Goal: Transaction & Acquisition: Obtain resource

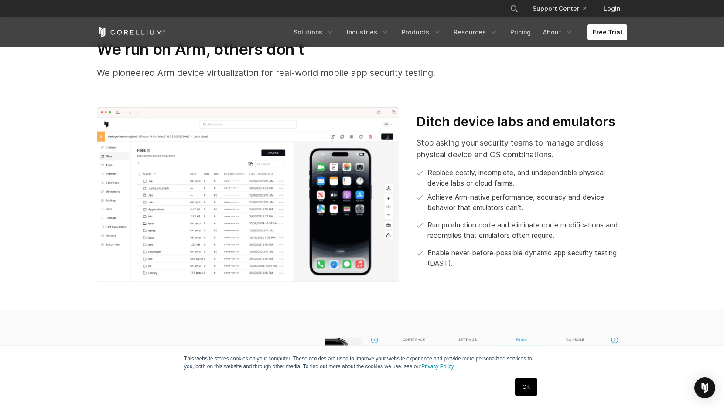
scroll to position [376, 0]
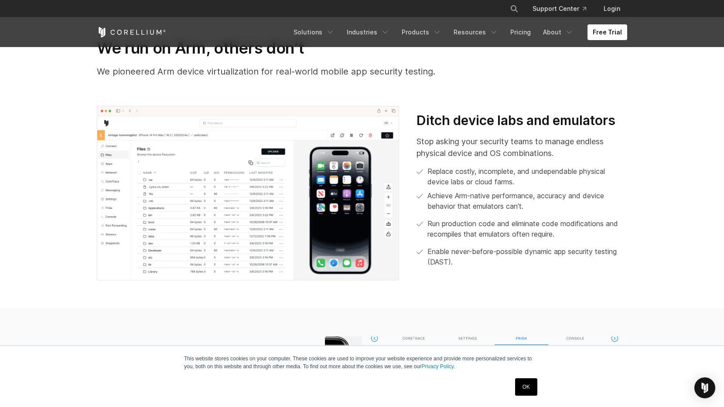
click at [657, 178] on section "We run on Arm, others don’t We pioneered Arm device virtualization for real-wor…" at bounding box center [362, 159] width 724 height 298
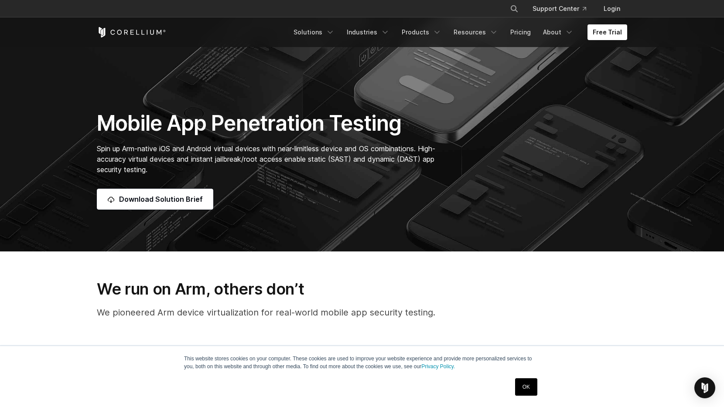
scroll to position [95, 0]
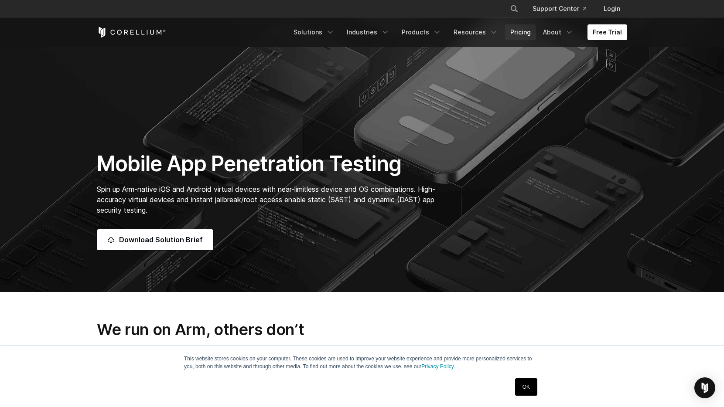
click at [525, 28] on link "Pricing" at bounding box center [520, 32] width 31 height 16
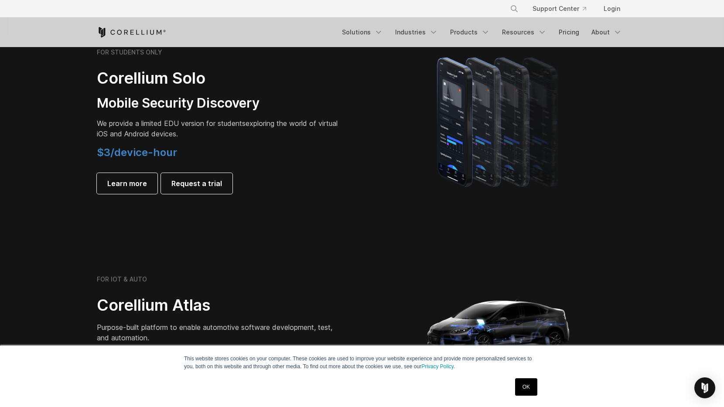
scroll to position [624, 0]
click at [564, 259] on img at bounding box center [498, 327] width 174 height 174
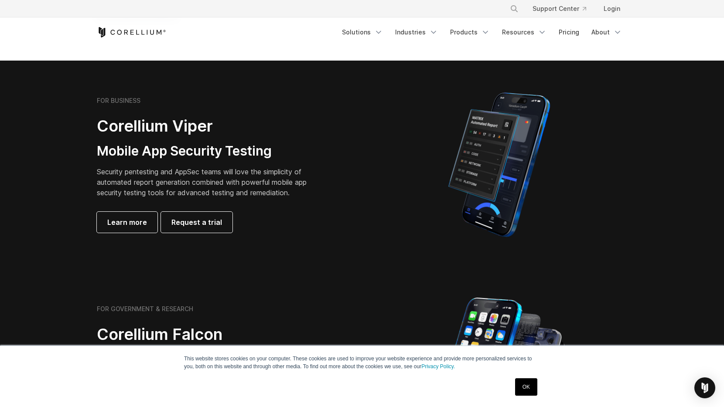
scroll to position [164, 0]
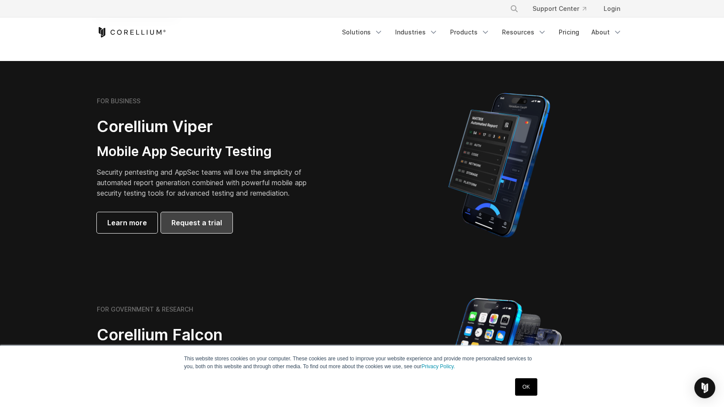
click at [210, 218] on span "Request a trial" at bounding box center [196, 222] width 51 height 10
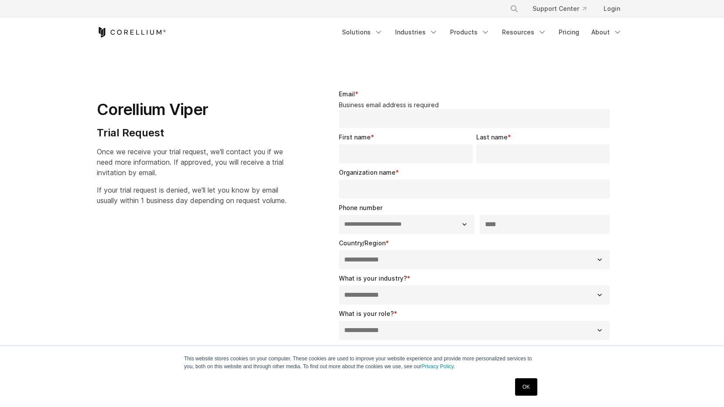
select select "**"
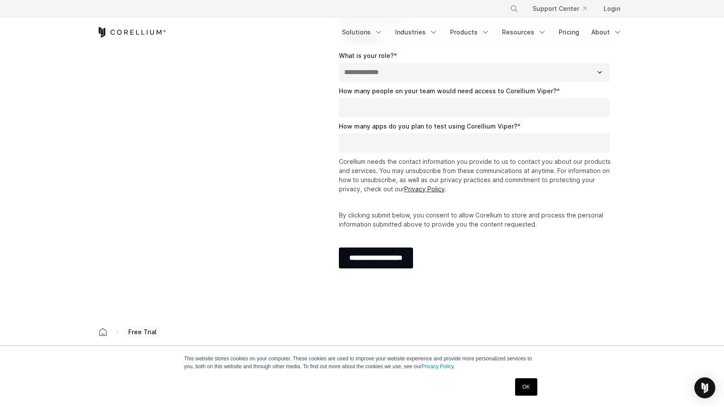
scroll to position [257, 0]
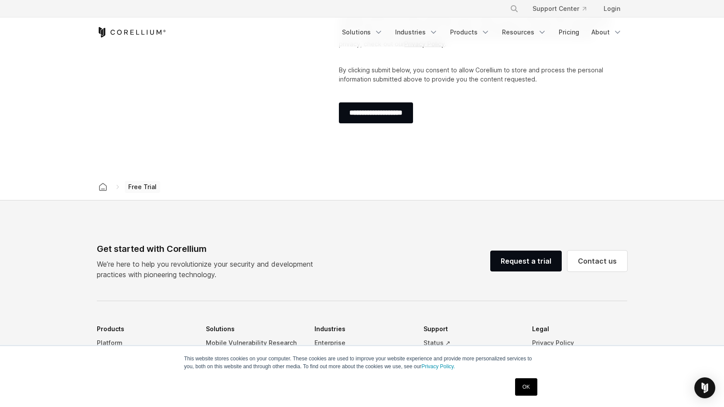
click at [304, 236] on footer "Get started with Corellium We’re here to help you revolutionize your security a…" at bounding box center [362, 395] width 724 height 391
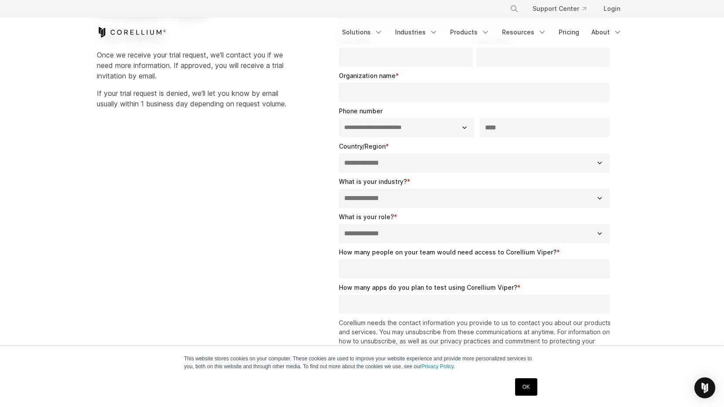
scroll to position [0, 0]
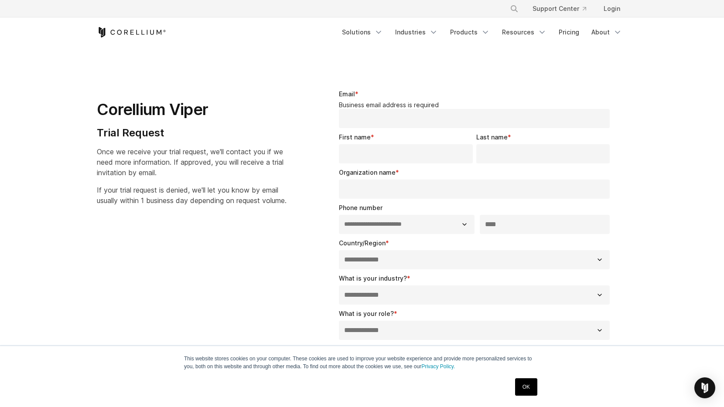
click at [159, 32] on icon "Corellium Home" at bounding box center [131, 32] width 69 height 10
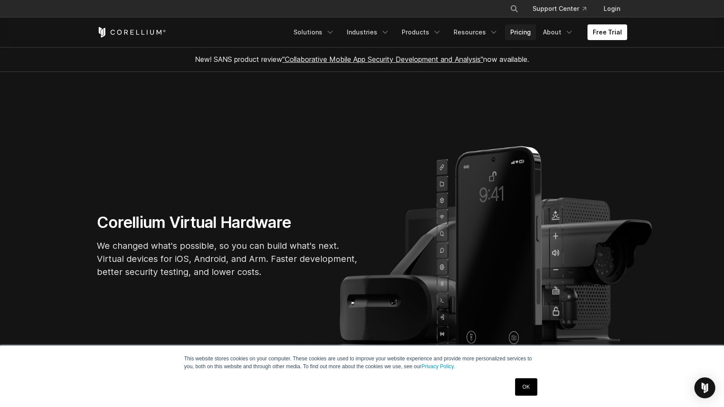
click at [523, 31] on link "Pricing" at bounding box center [520, 32] width 31 height 16
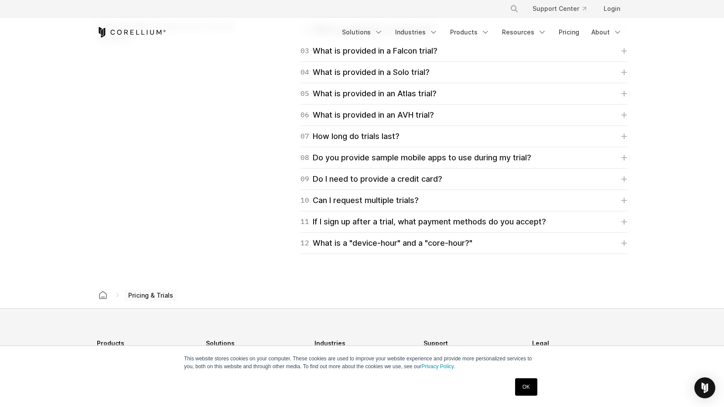
scroll to position [1310, 0]
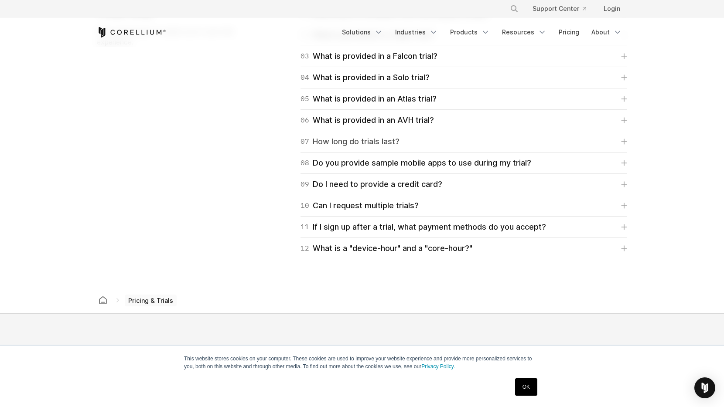
click at [349, 139] on div "07 How long do trials last?" at bounding box center [349, 142] width 99 height 12
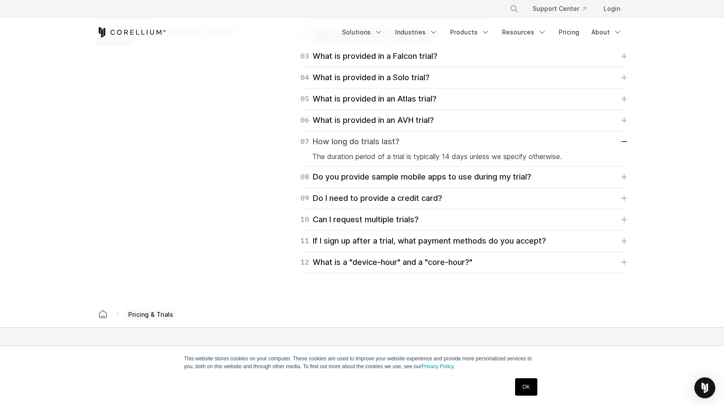
click at [349, 139] on div "07 How long do trials last?" at bounding box center [349, 142] width 99 height 12
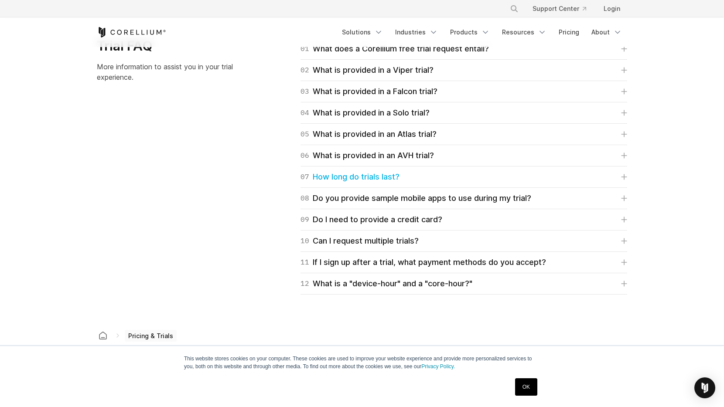
scroll to position [1264, 0]
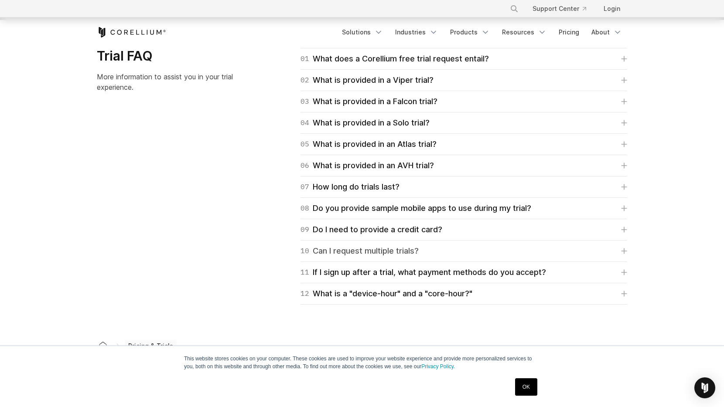
click at [337, 249] on div "10 Can I request multiple trials?" at bounding box center [359, 251] width 118 height 12
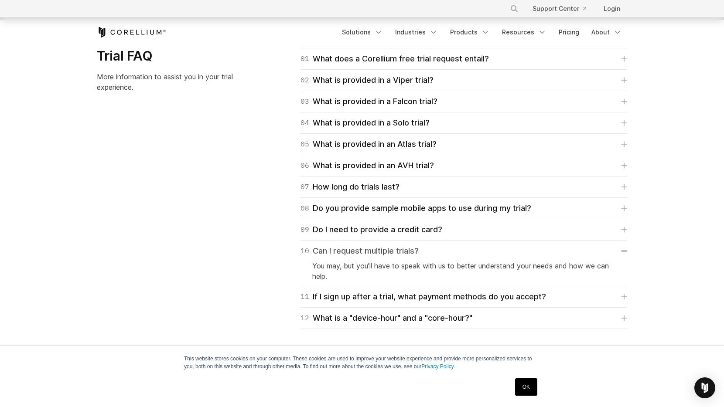
click at [337, 249] on div "10 Can I request multiple trials?" at bounding box center [359, 251] width 118 height 12
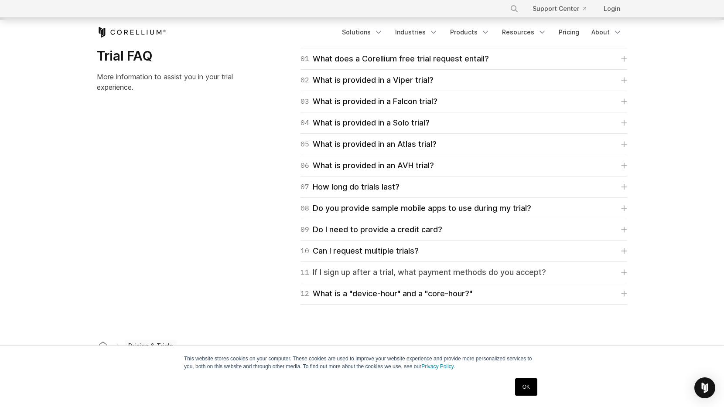
click at [341, 278] on div "11 If I sign up after a trial, what payment methods do you accept?" at bounding box center [422, 272] width 245 height 12
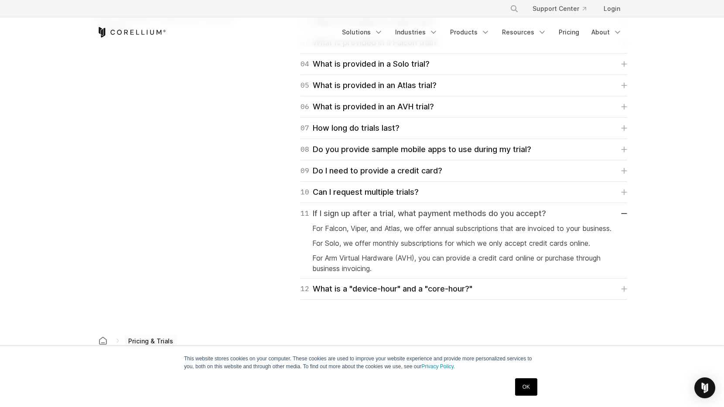
scroll to position [1324, 0]
click at [350, 211] on div "11 If I sign up after a trial, what payment methods do you accept?" at bounding box center [422, 213] width 245 height 12
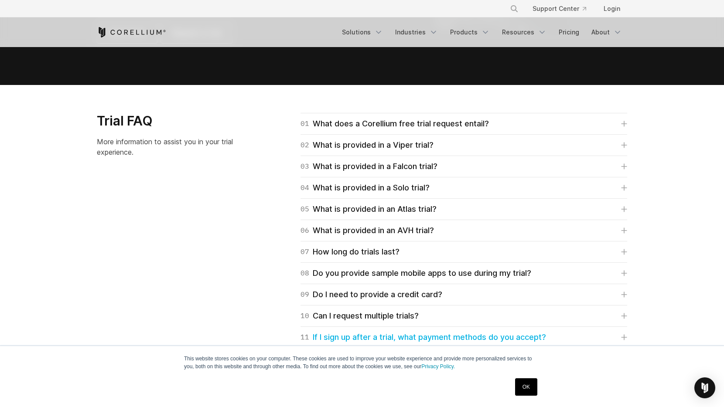
scroll to position [1199, 0]
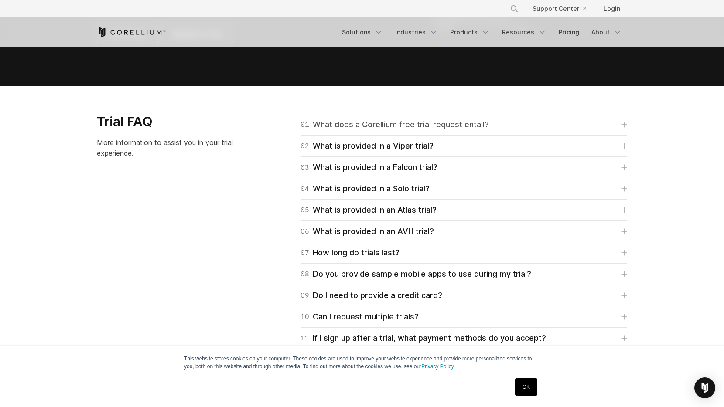
click at [377, 120] on div "01 What does a Corellium free trial request entail?" at bounding box center [394, 125] width 188 height 12
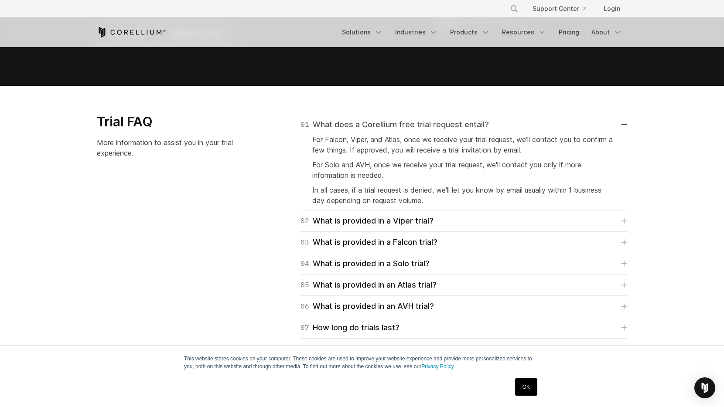
click at [377, 120] on div "01 What does a Corellium free trial request entail?" at bounding box center [394, 125] width 188 height 12
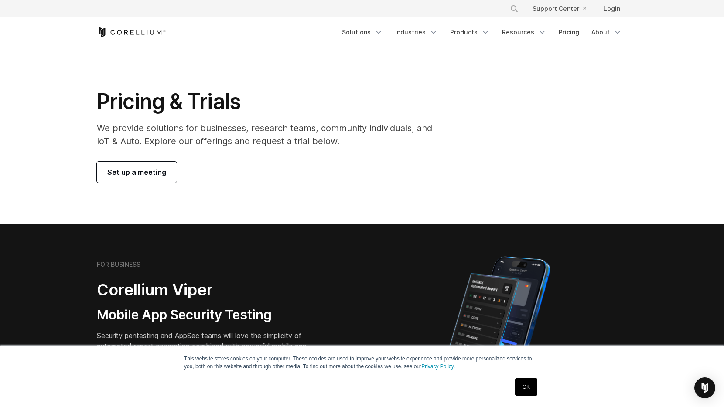
scroll to position [0, 0]
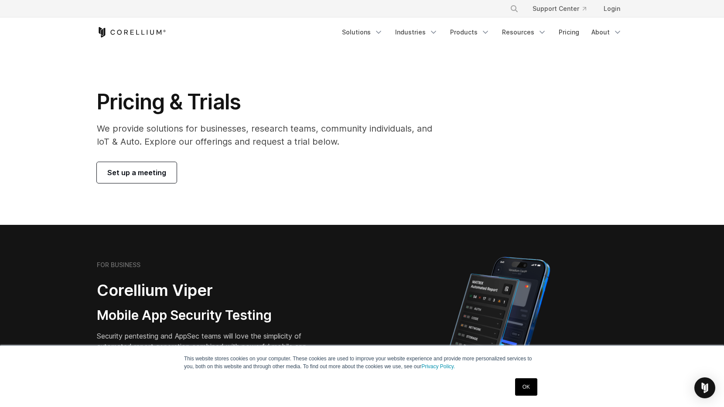
click at [537, 96] on div "Pricing & Trials We provide solutions for businesses, research teams, community…" at bounding box center [361, 136] width 547 height 94
